Goal: Find specific page/section: Find specific page/section

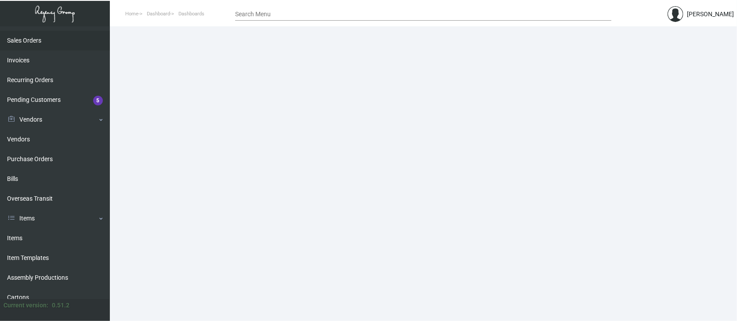
scroll to position [117, 0]
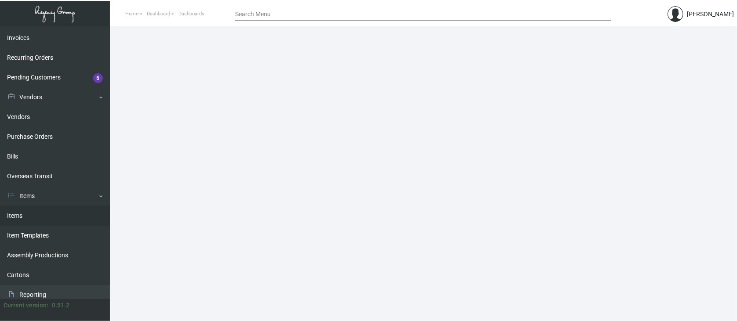
click at [18, 213] on link "Items" at bounding box center [55, 216] width 110 height 20
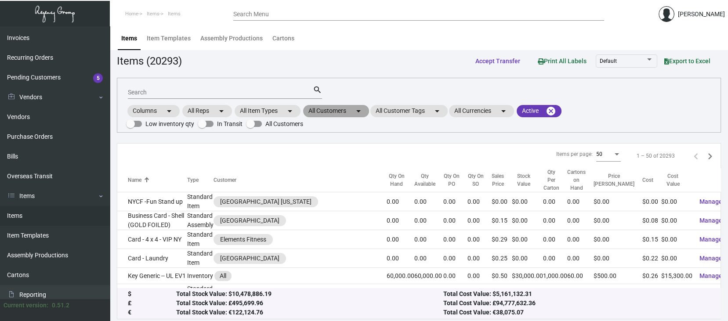
click at [329, 109] on mat-chip "All Customers arrow_drop_down" at bounding box center [336, 111] width 66 height 12
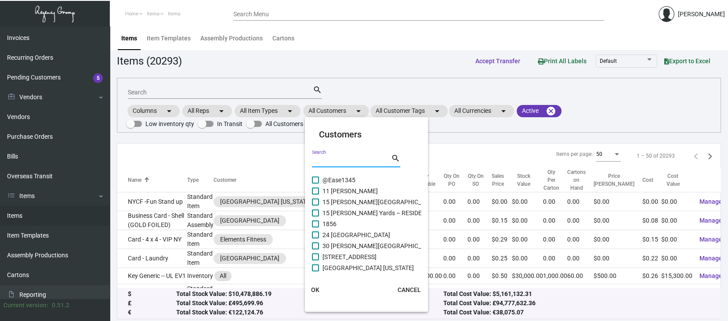
click at [319, 158] on input "Search" at bounding box center [351, 161] width 79 height 7
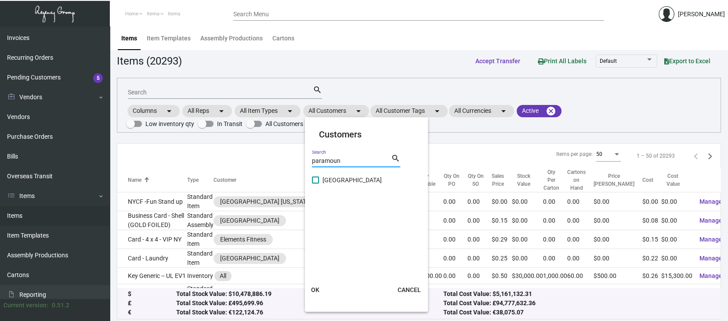
type input "paramoun"
click at [314, 179] on span at bounding box center [315, 180] width 7 height 7
click at [315, 184] on input "[GEOGRAPHIC_DATA]" at bounding box center [315, 184] width 0 height 0
checkbox input "true"
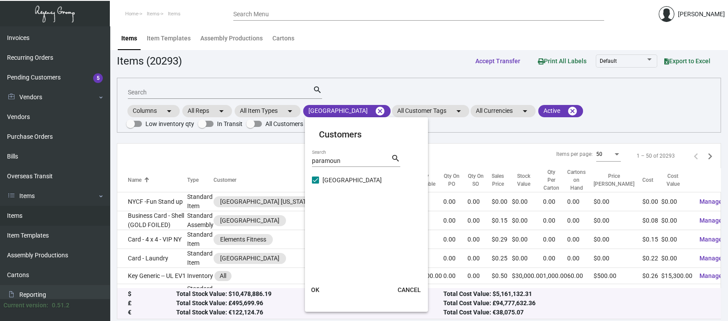
click at [317, 288] on span "OK" at bounding box center [315, 289] width 8 height 7
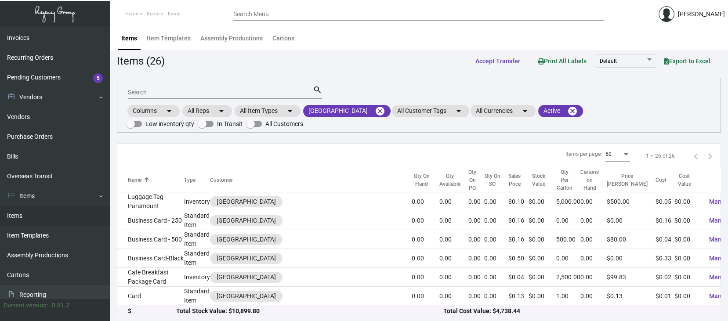
click at [134, 90] on input "Search" at bounding box center [220, 92] width 185 height 7
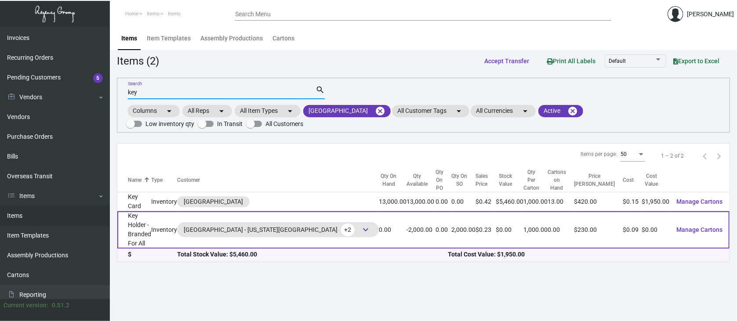
type input "key"
click at [360, 224] on span "keyboard_arrow_down" at bounding box center [365, 229] width 11 height 11
